Goal: Information Seeking & Learning: Learn about a topic

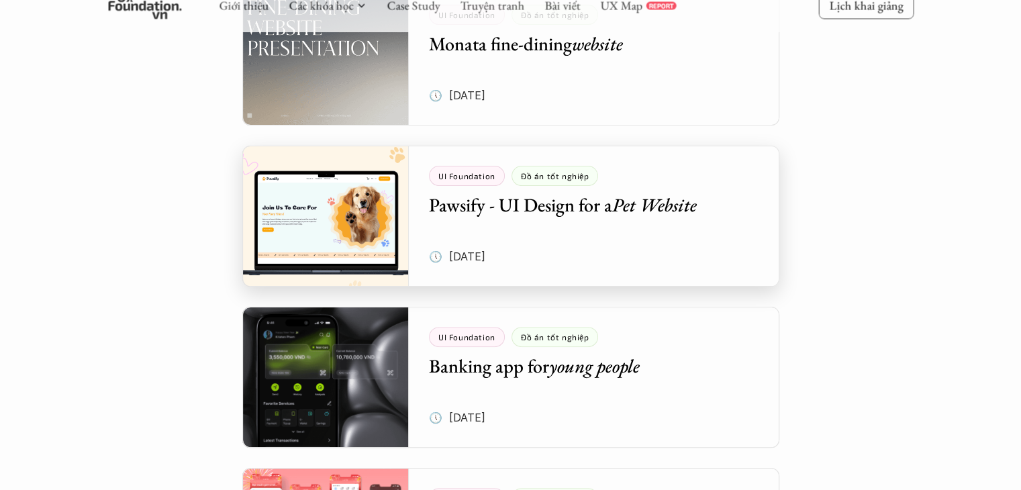
scroll to position [336, 0]
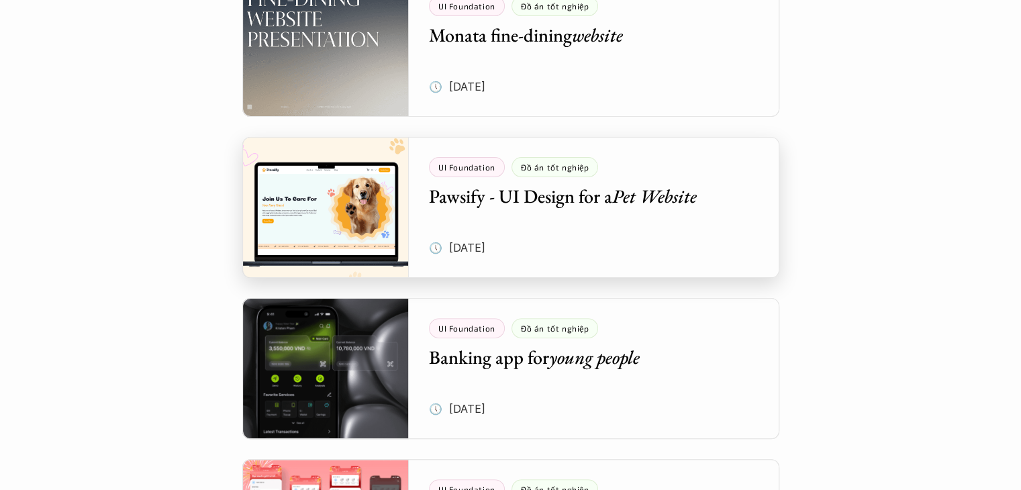
click at [379, 211] on div at bounding box center [510, 207] width 537 height 141
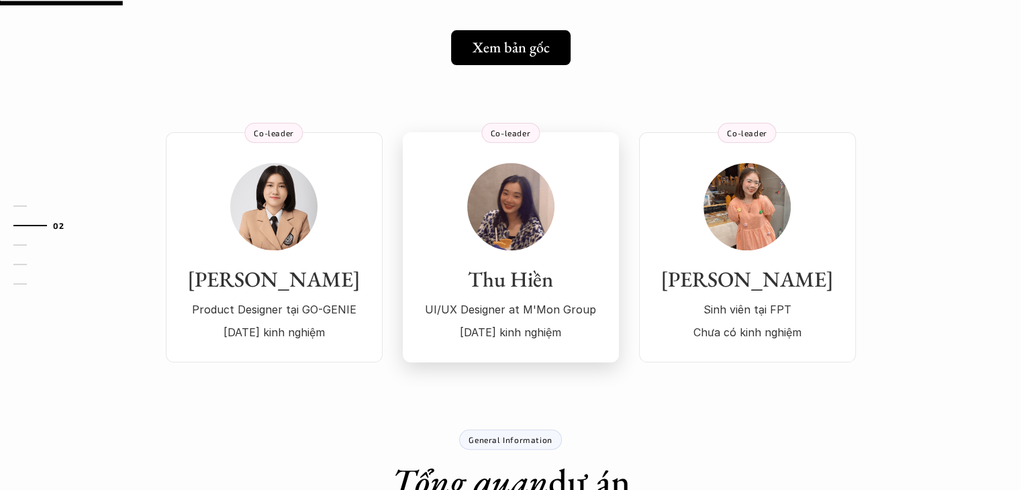
scroll to position [134, 0]
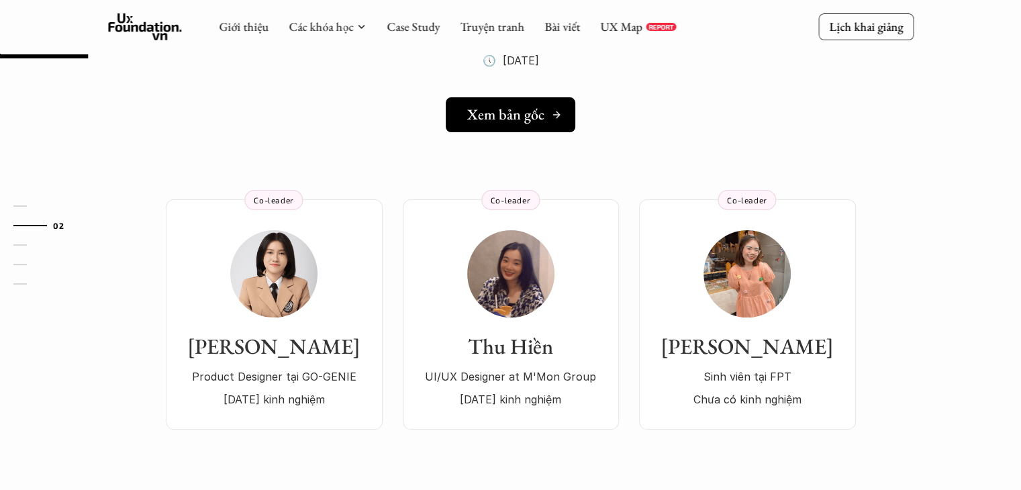
click at [508, 116] on h5 "Xem bản gốc" at bounding box center [505, 114] width 77 height 17
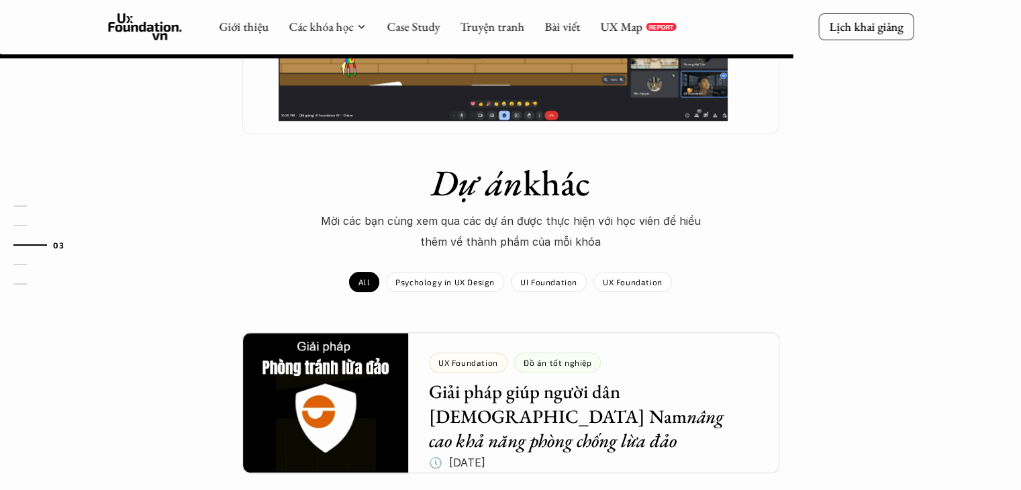
scroll to position [1209, 0]
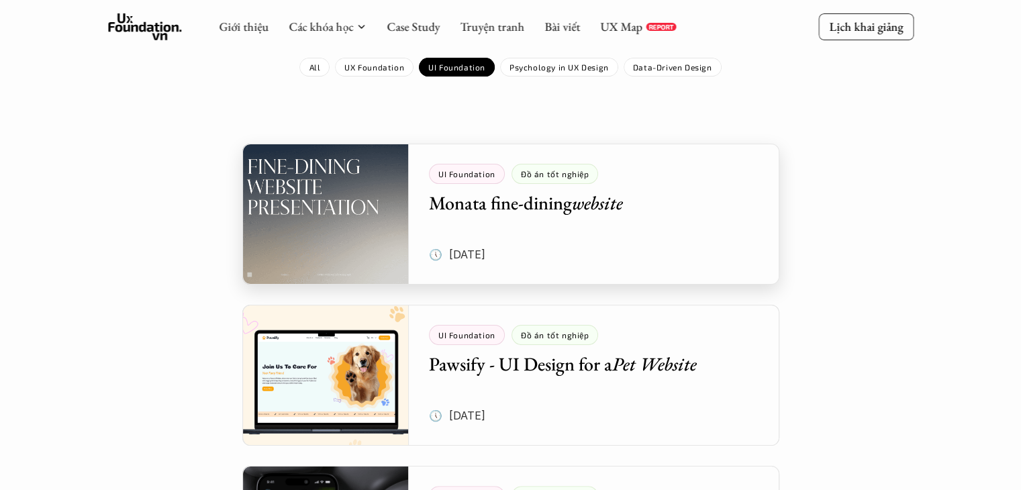
scroll to position [134, 0]
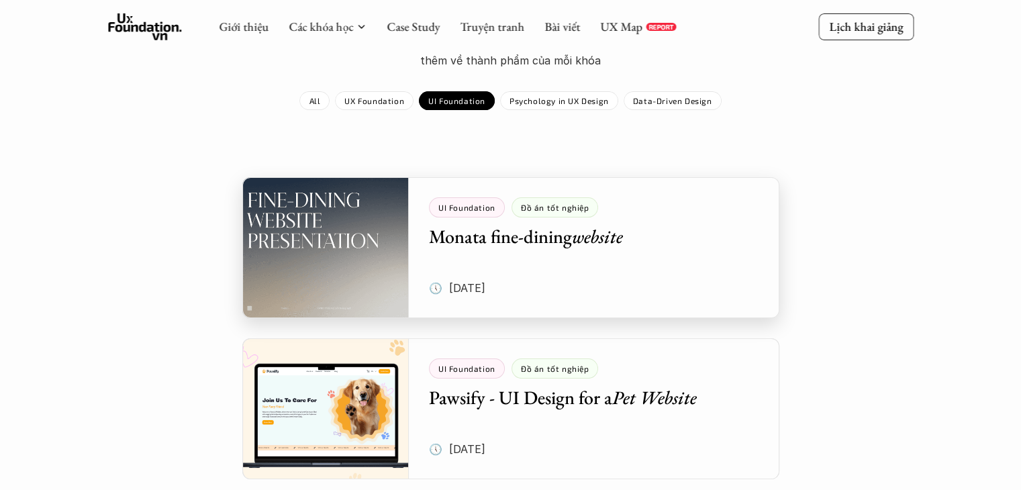
click at [381, 230] on div at bounding box center [510, 247] width 537 height 141
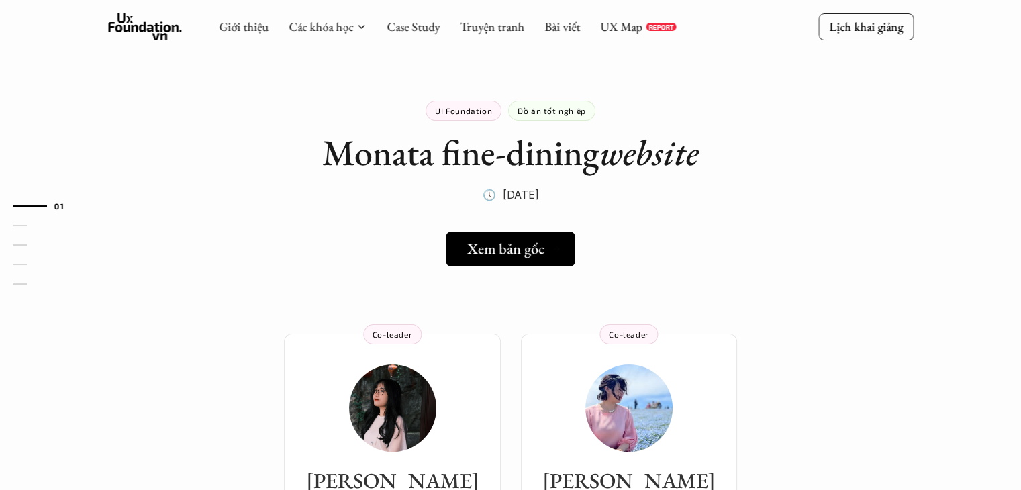
click at [505, 248] on h5 "Xem bản gốc" at bounding box center [505, 248] width 77 height 17
